Goal: Find specific fact: Find specific fact

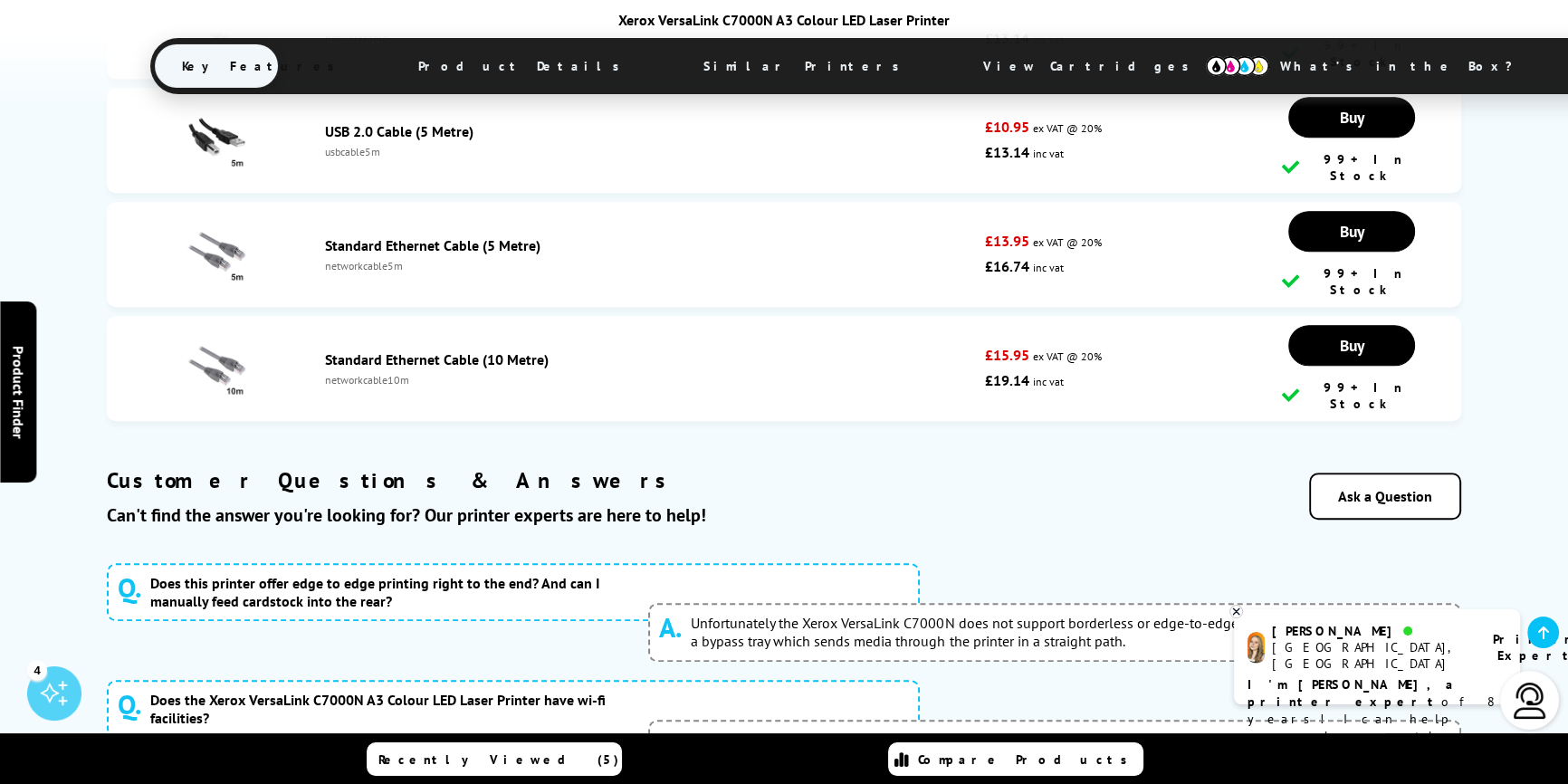
click at [1206, 72] on img at bounding box center [1237, 66] width 64 height 20
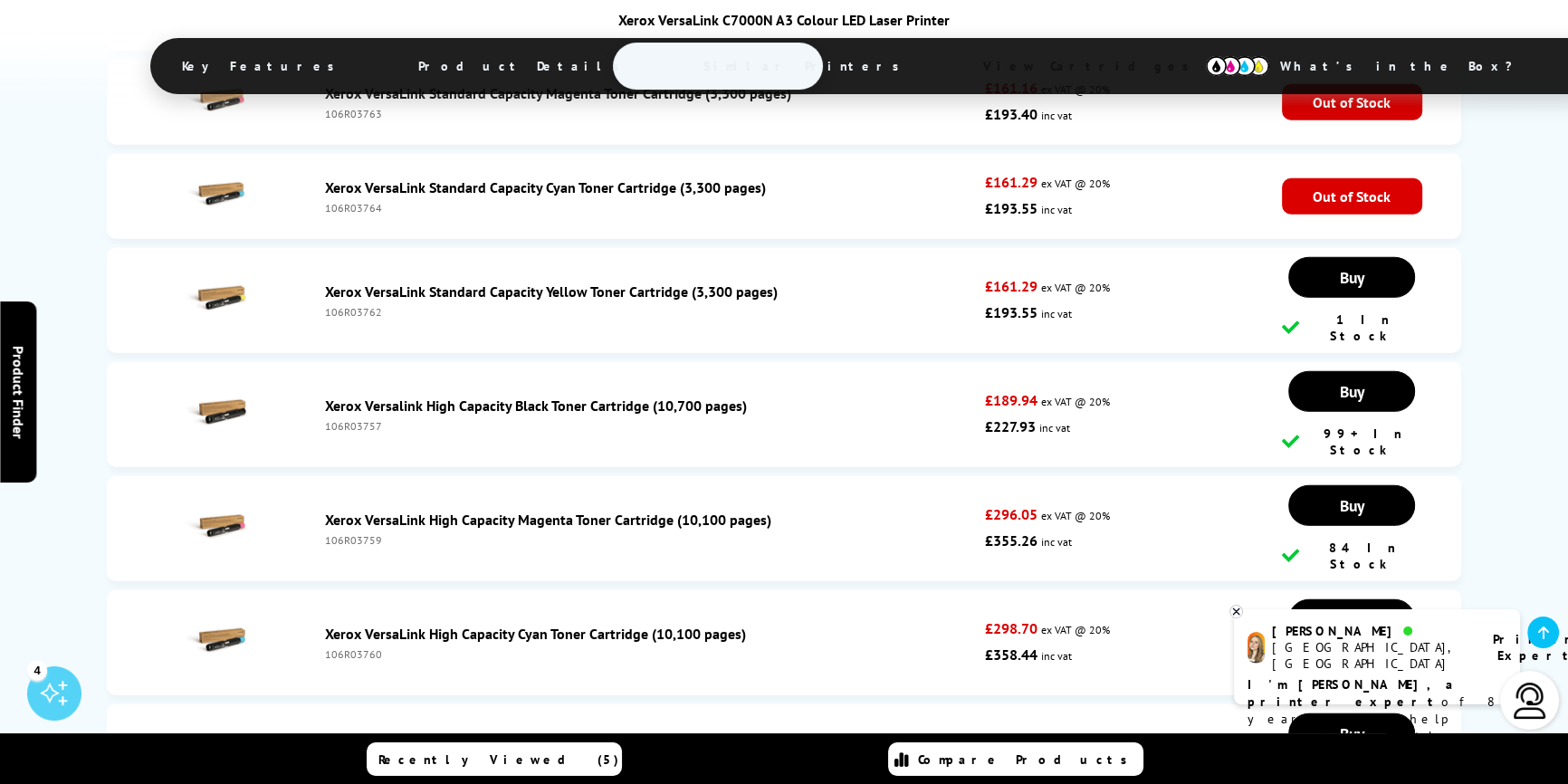
scroll to position [6516, 0]
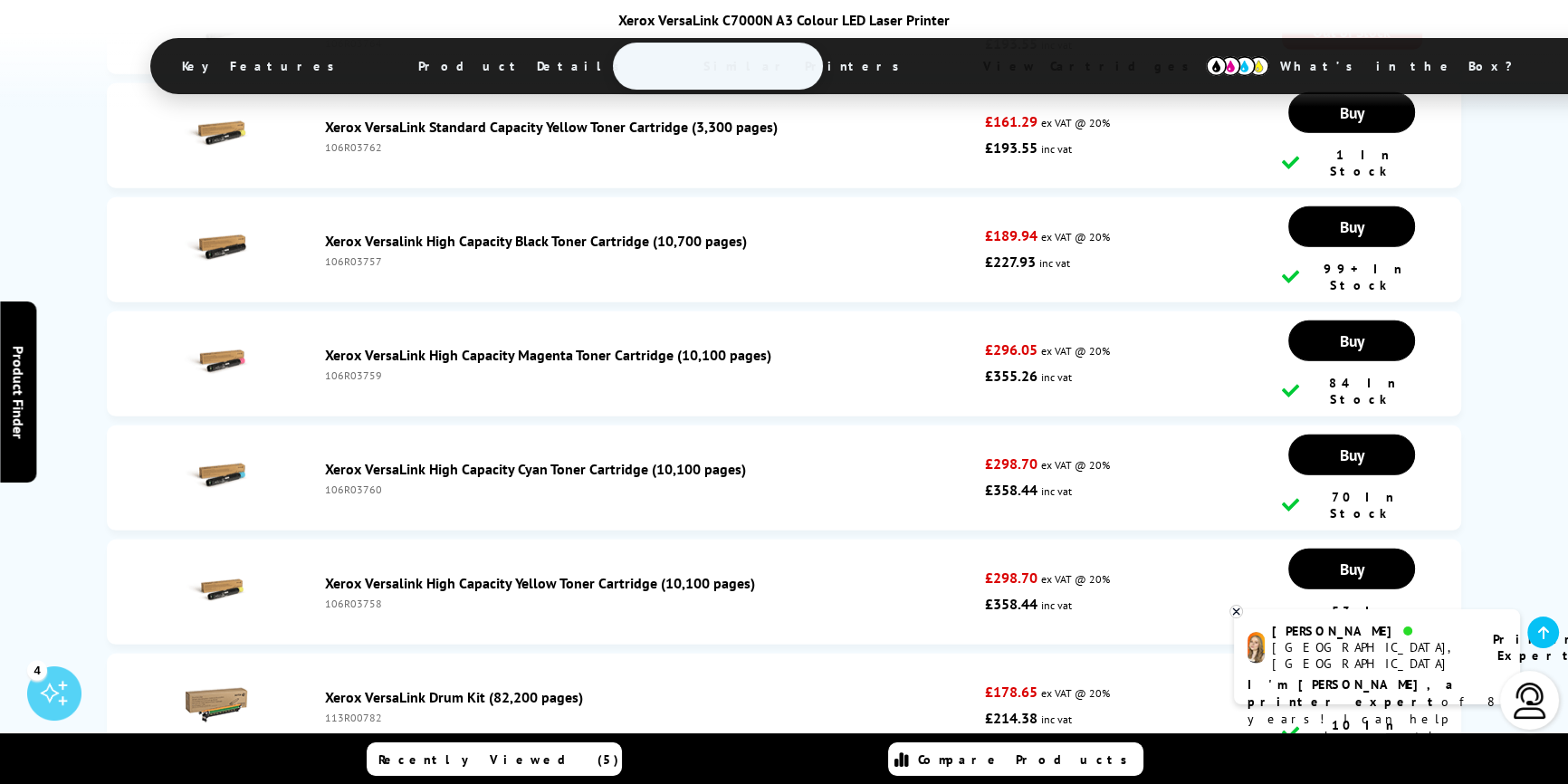
click at [366, 710] on div "113R00782" at bounding box center [649, 717] width 649 height 14
copy div "113R00782"
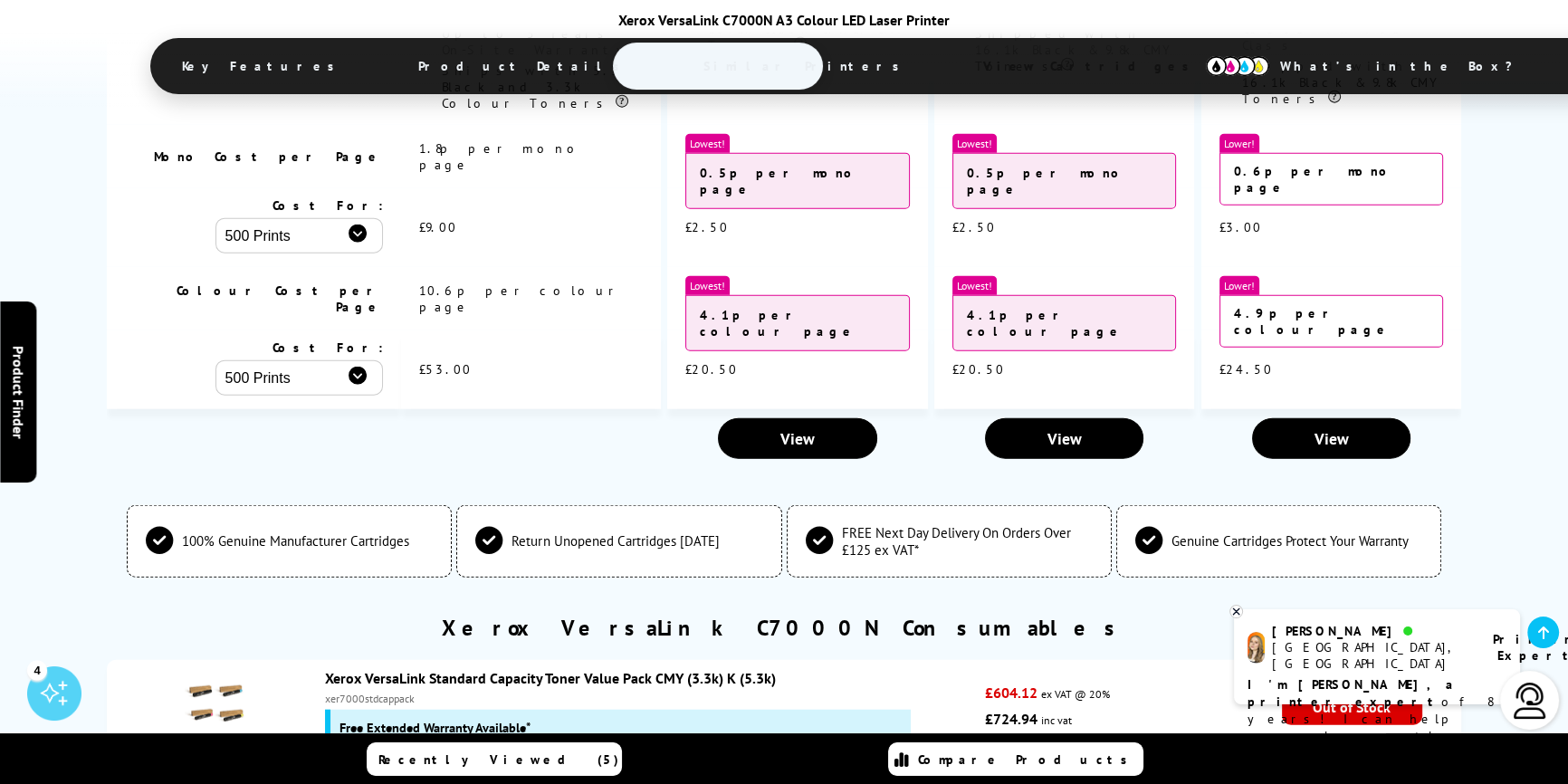
scroll to position [5529, 0]
